Goal: Task Accomplishment & Management: Manage account settings

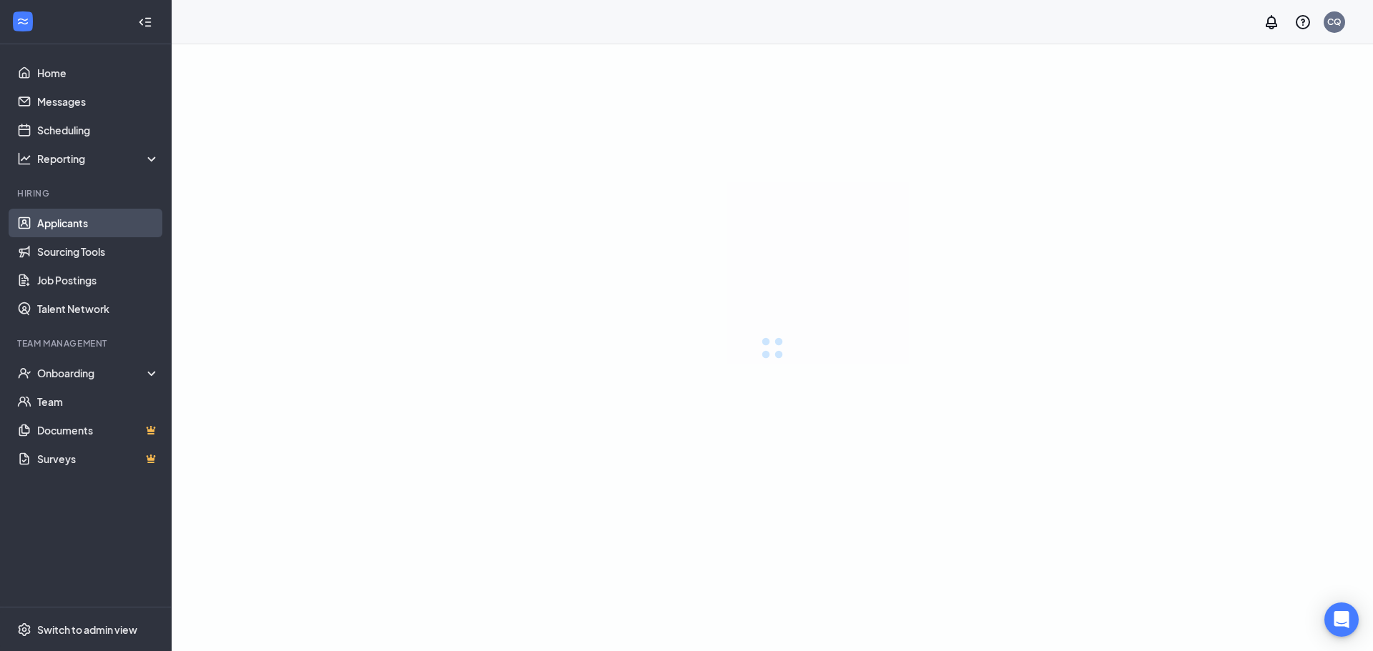
click at [104, 226] on link "Applicants" at bounding box center [98, 223] width 122 height 29
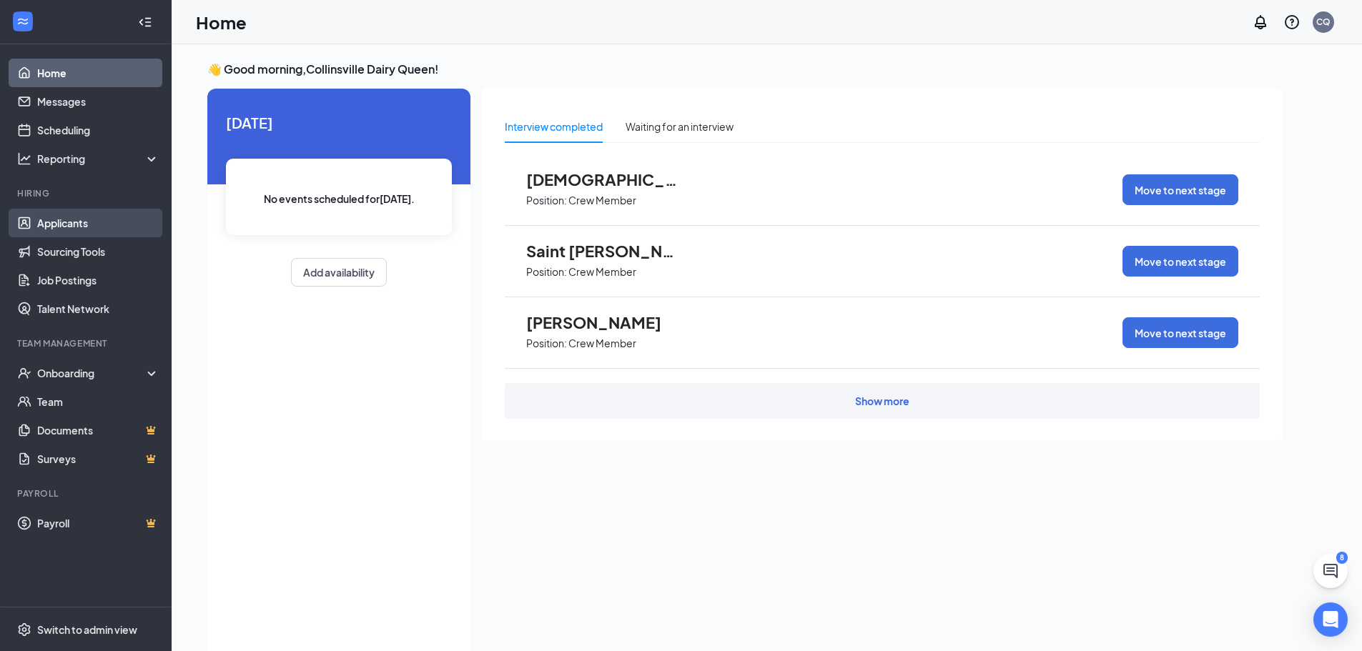
click at [73, 216] on link "Applicants" at bounding box center [98, 223] width 122 height 29
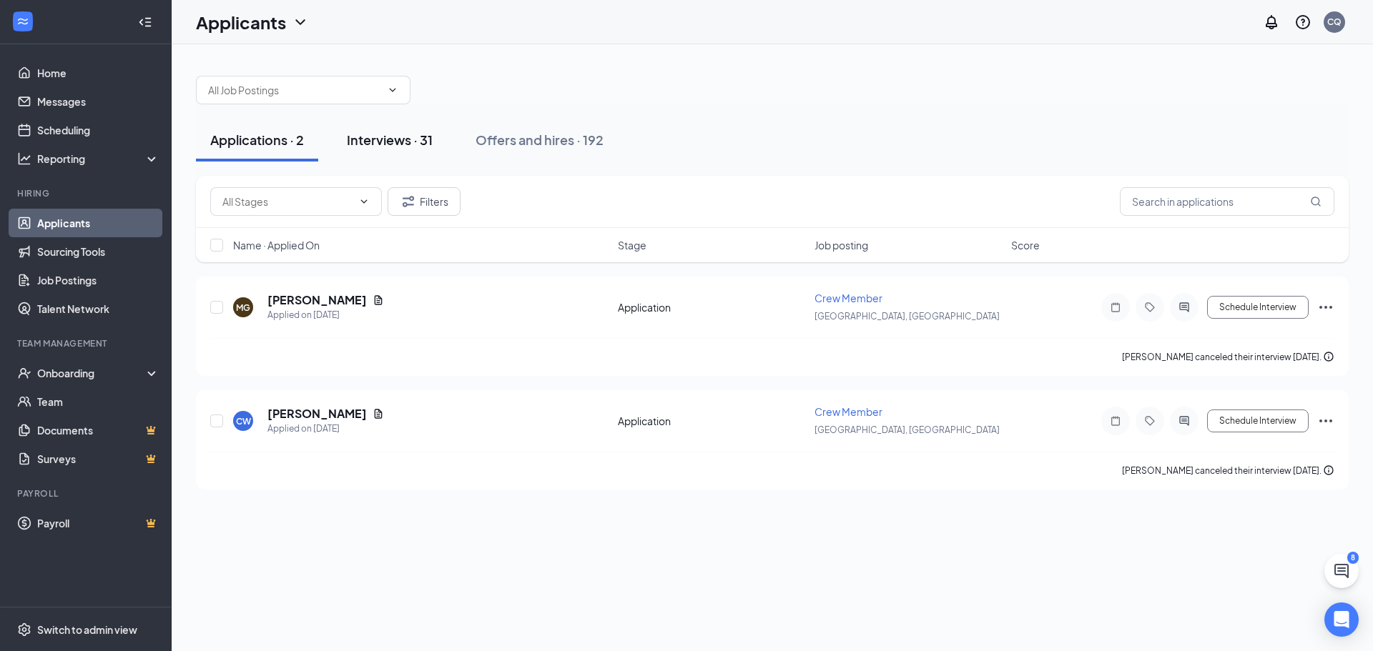
click at [395, 144] on div "Interviews · 31" at bounding box center [390, 140] width 86 height 18
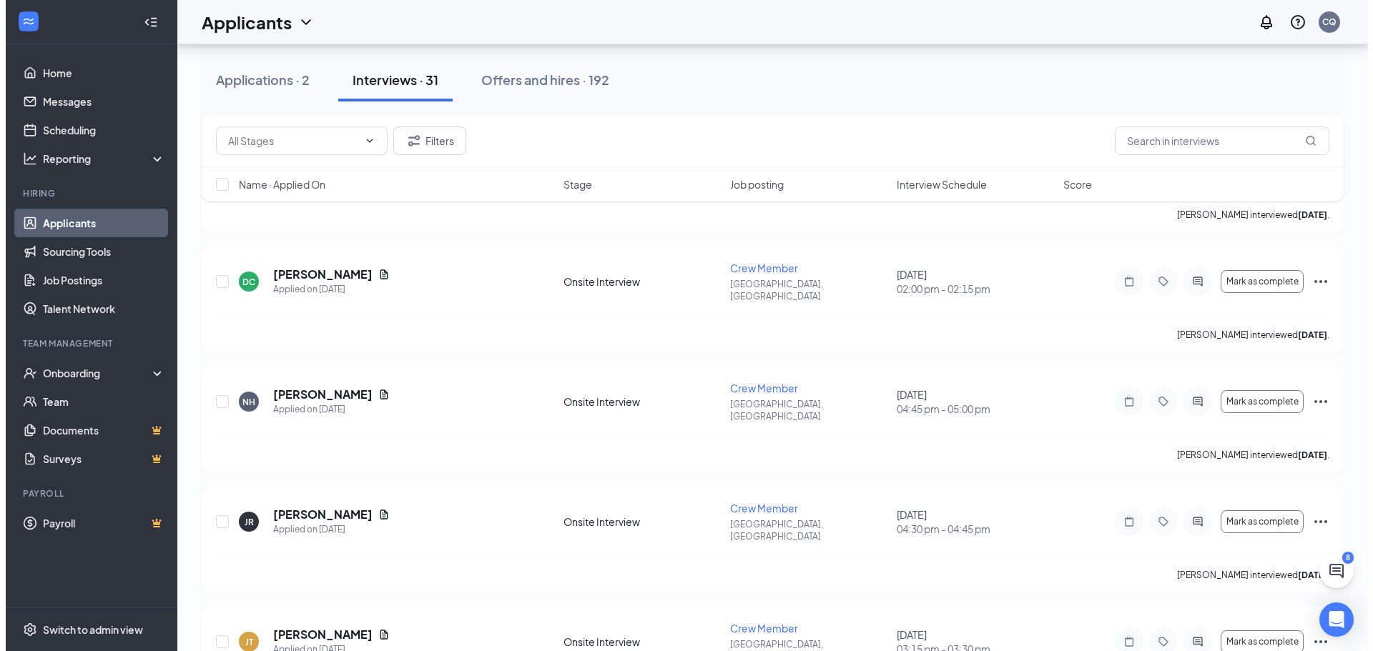
scroll to position [429, 0]
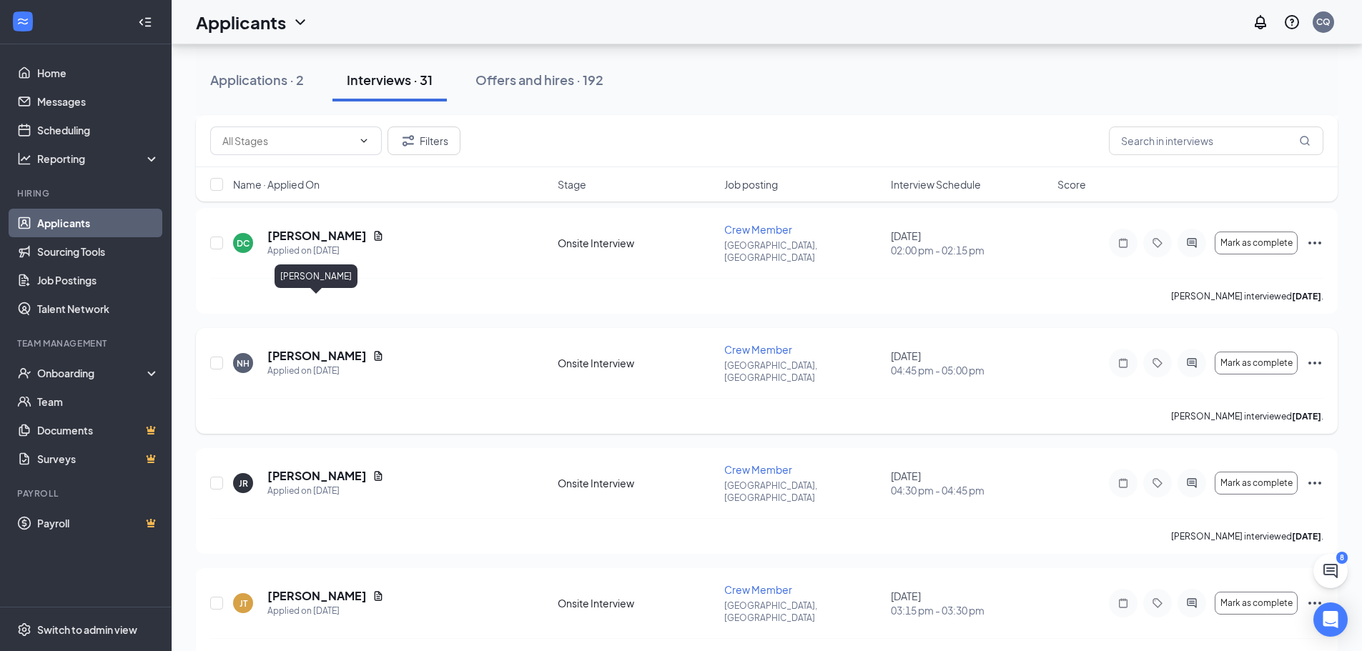
click at [309, 348] on h5 "[PERSON_NAME]" at bounding box center [316, 356] width 99 height 16
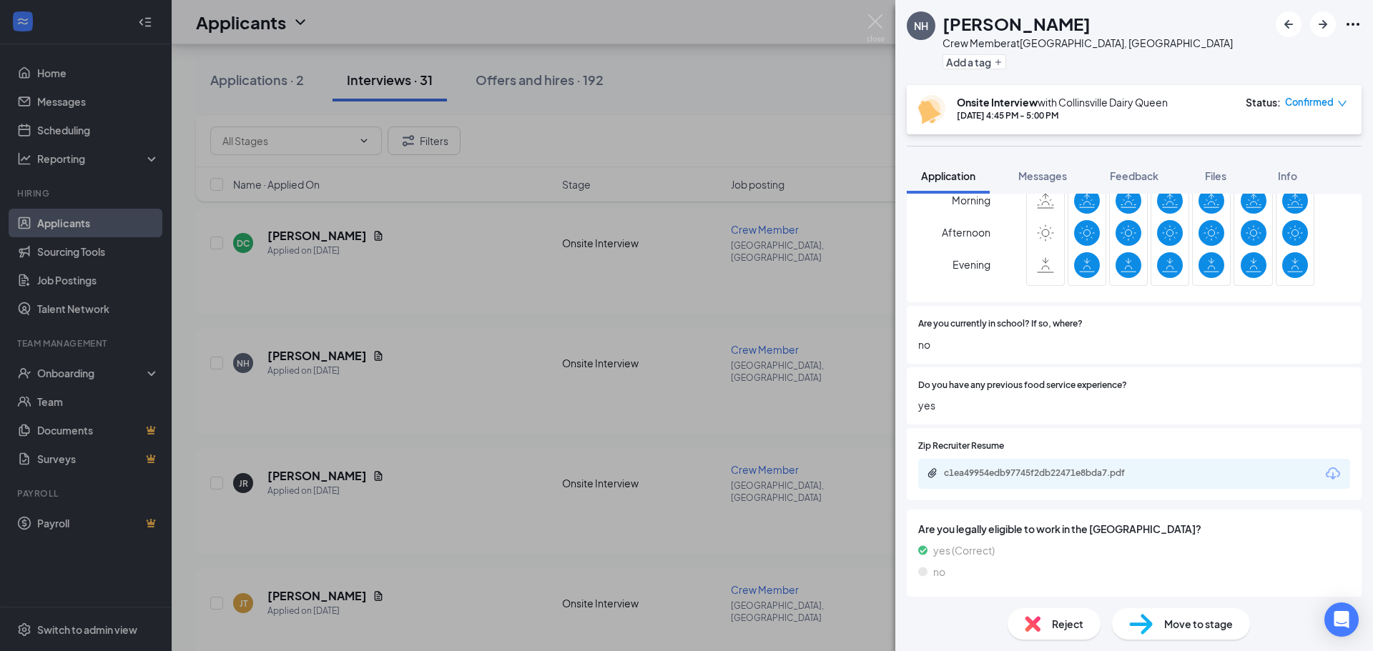
scroll to position [676, 0]
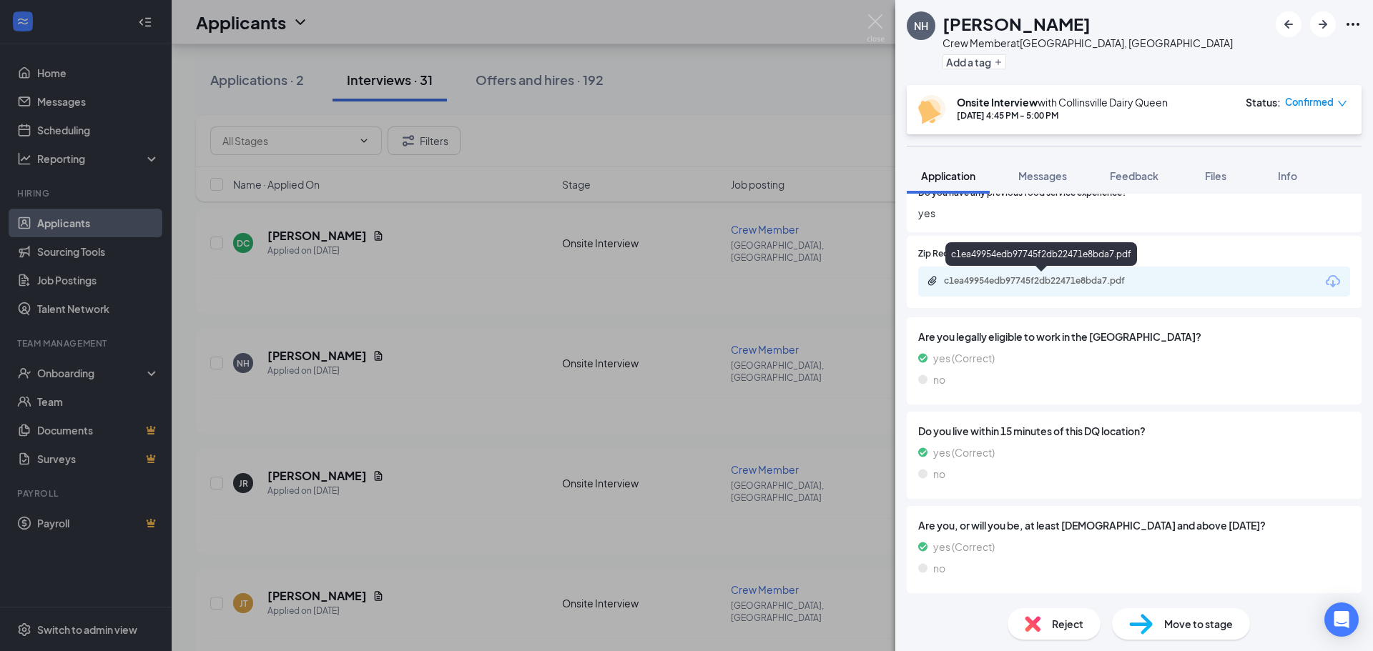
click at [1087, 283] on div "c1ea49954edb97745f2db22471e8bda7.pdf" at bounding box center [1044, 280] width 200 height 11
